Goal: Navigation & Orientation: Find specific page/section

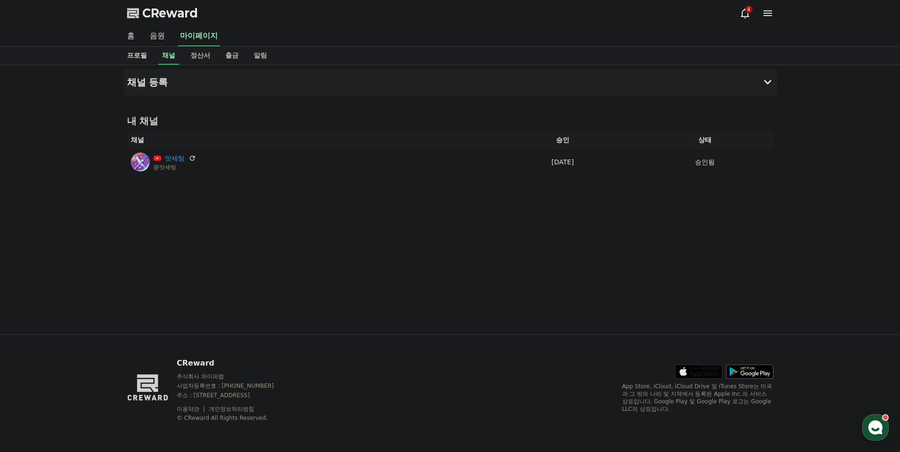
click at [140, 56] on link "프로필" at bounding box center [136, 56] width 35 height 18
select select "**********"
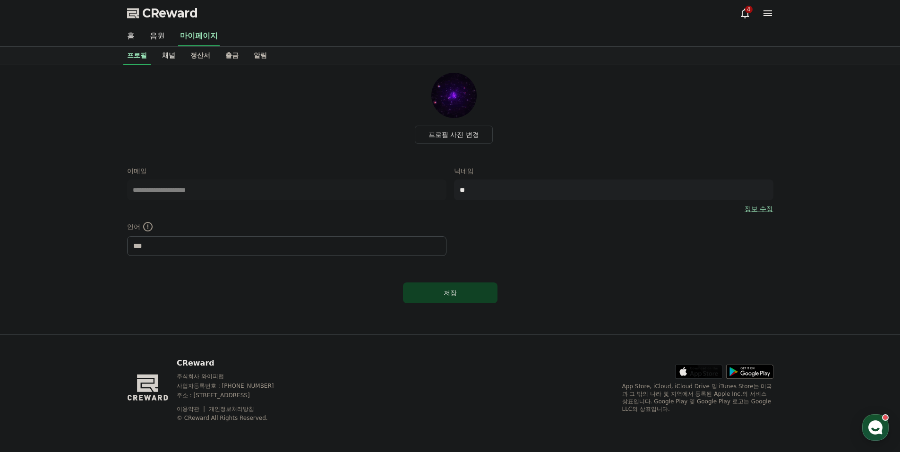
click at [169, 55] on link "채널" at bounding box center [168, 56] width 28 height 18
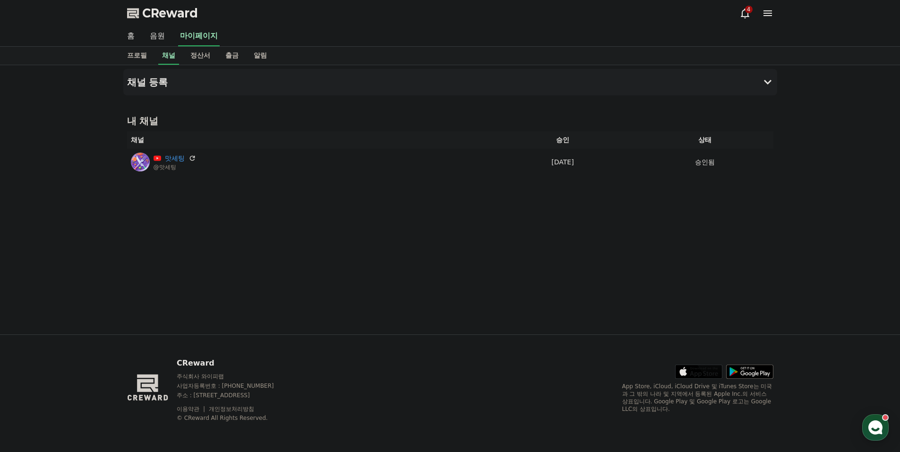
click at [300, 175] on div "내 채널 채널 승인 상태 맛세팅 @맛세팅 [DATE] 09-19 승인됨" at bounding box center [450, 145] width 654 height 68
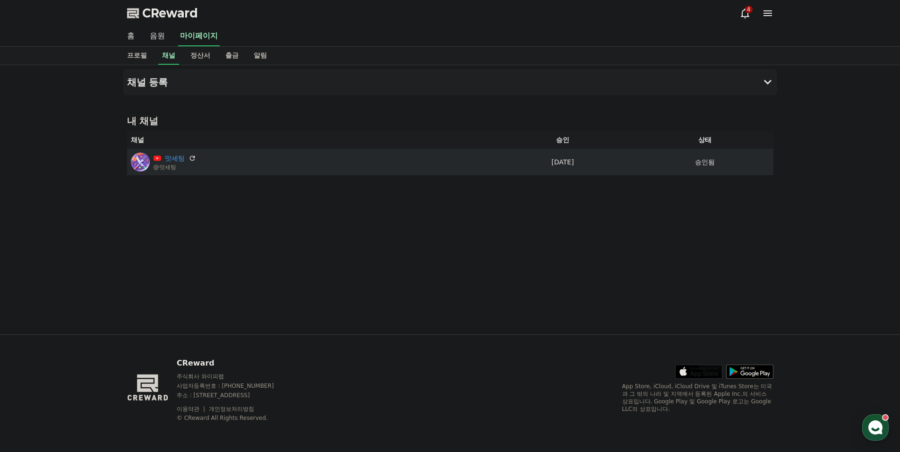
click at [273, 165] on div "맛세팅 @맛세팅" at bounding box center [308, 162] width 354 height 19
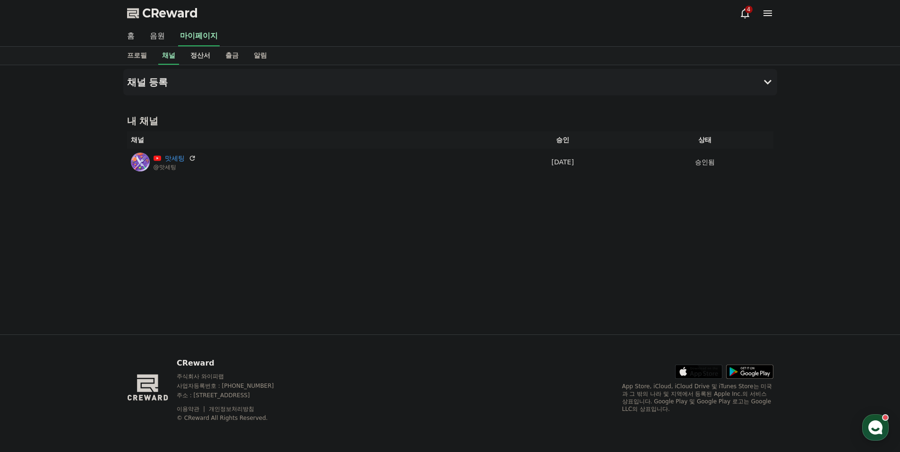
click at [198, 52] on link "정산서" at bounding box center [200, 56] width 35 height 18
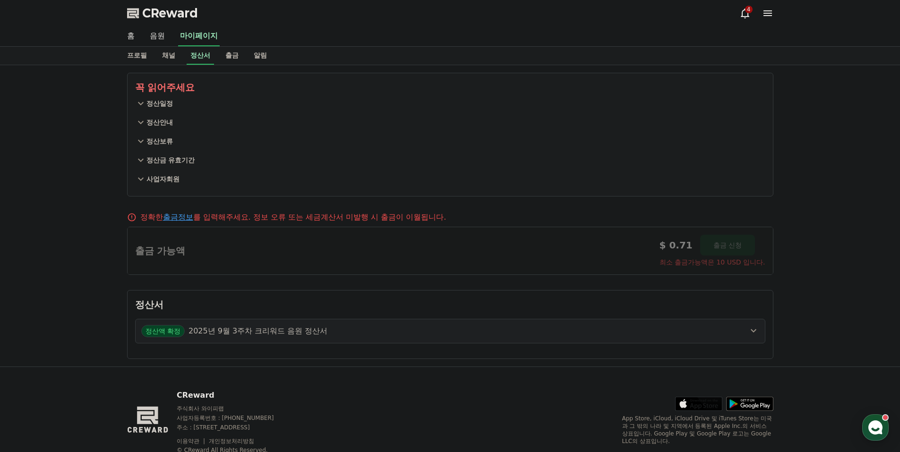
click at [122, 58] on link "프로필" at bounding box center [136, 56] width 35 height 18
select select "**********"
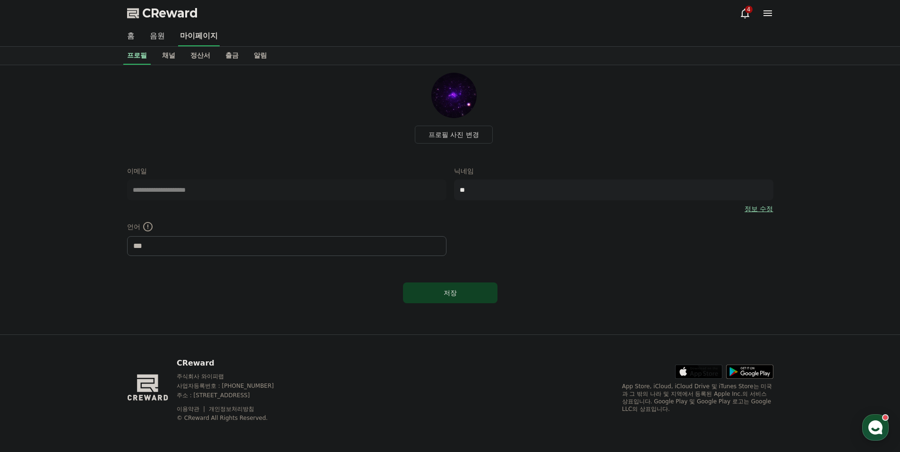
click at [200, 33] on link "마이페이지" at bounding box center [199, 36] width 42 height 20
click at [167, 37] on link "음원" at bounding box center [157, 36] width 30 height 20
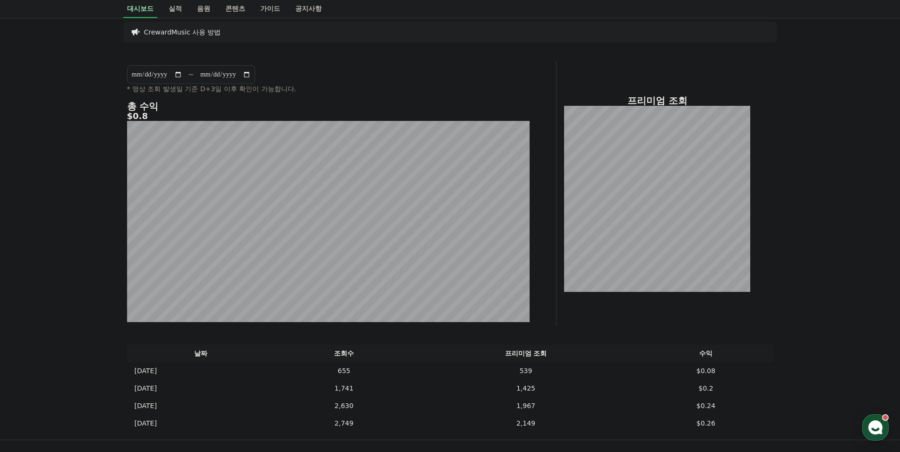
scroll to position [47, 0]
